Goal: Information Seeking & Learning: Find specific fact

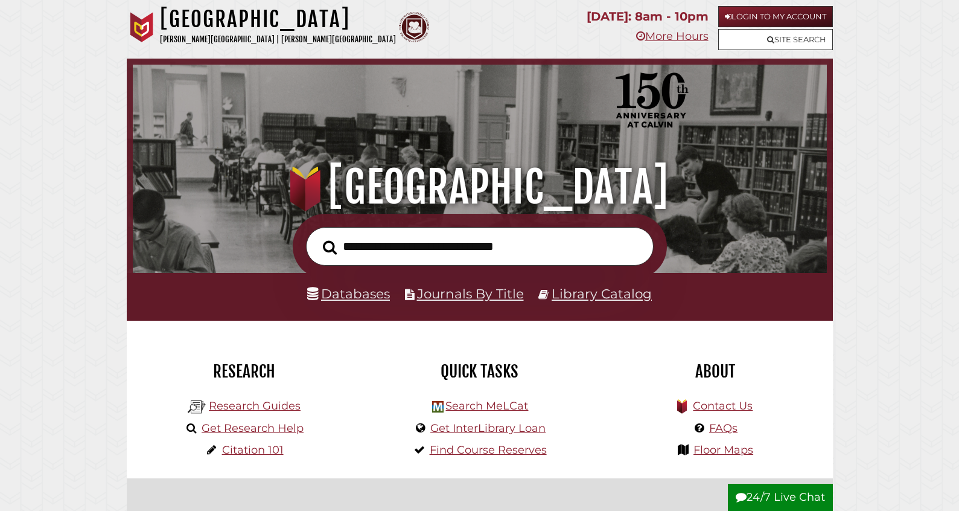
scroll to position [229, 688]
click at [336, 301] on link "Databases" at bounding box center [348, 294] width 83 height 16
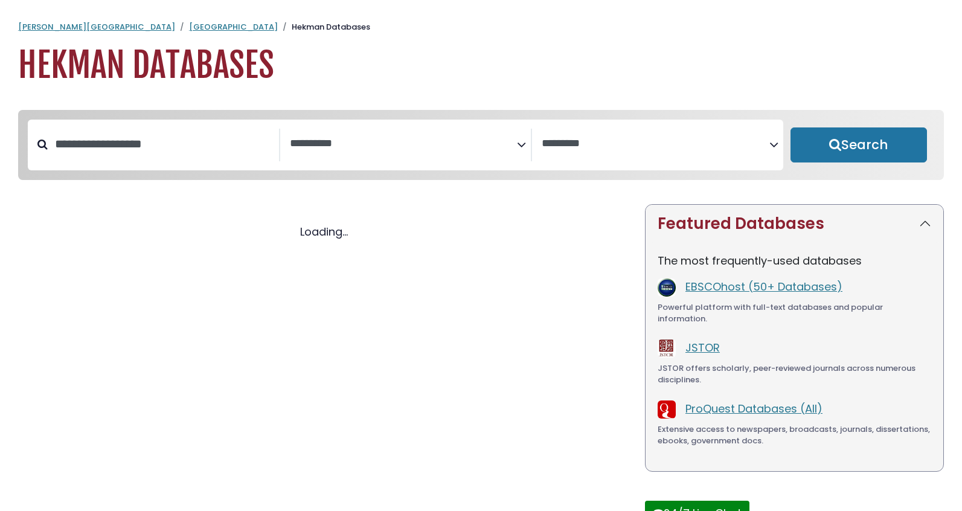
select select "Database Subject Filter"
select select "Database Vendors Filter"
select select "Database Subject Filter"
select select "Database Vendors Filter"
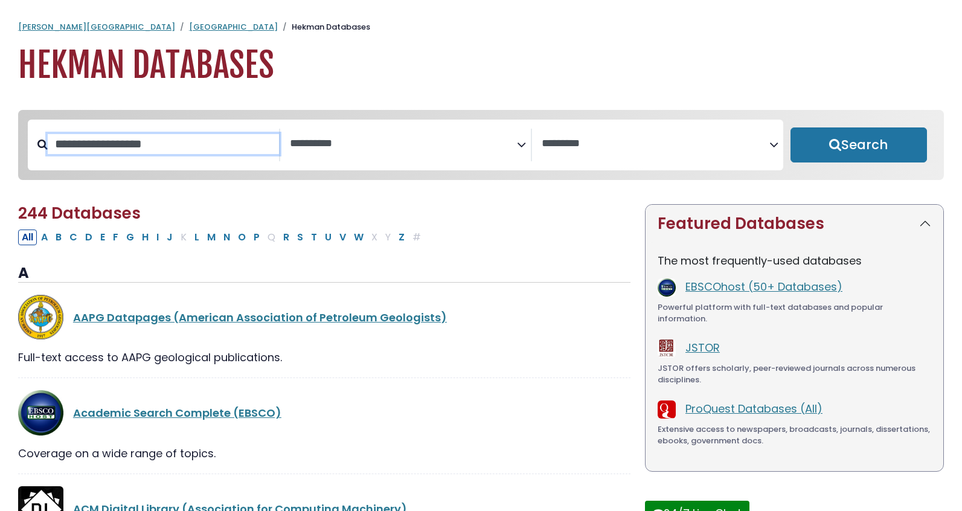
click at [190, 154] on input "Search database by title or keyword" at bounding box center [163, 144] width 231 height 20
type input "****"
click at [790, 127] on button "Search" at bounding box center [858, 144] width 136 height 35
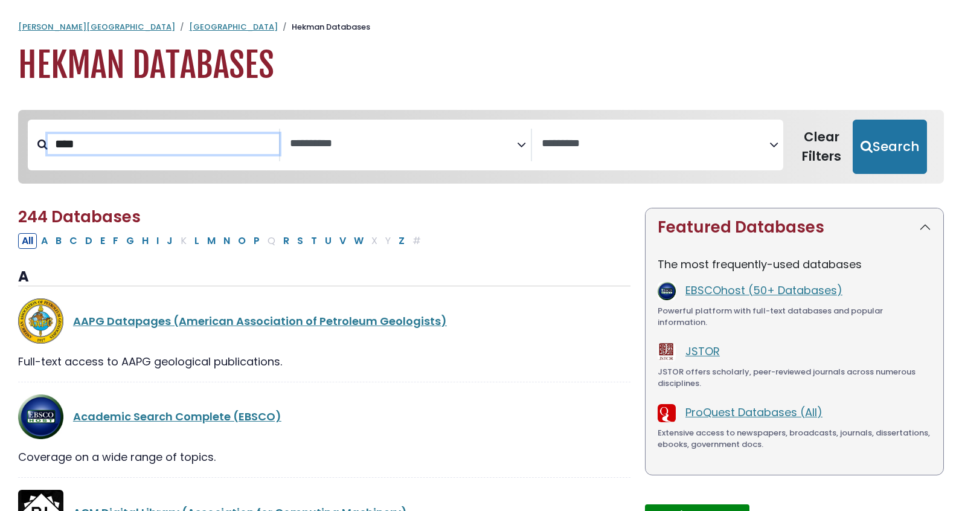
select select "Database Subject Filter"
select select "Database Vendors Filter"
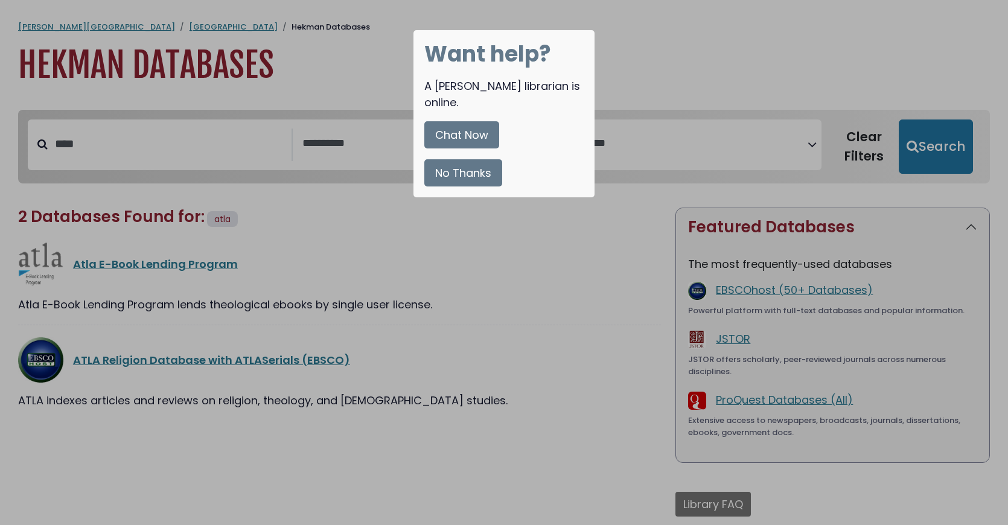
click at [502, 187] on button "No Thanks" at bounding box center [463, 172] width 78 height 27
